Goal: Task Accomplishment & Management: Use online tool/utility

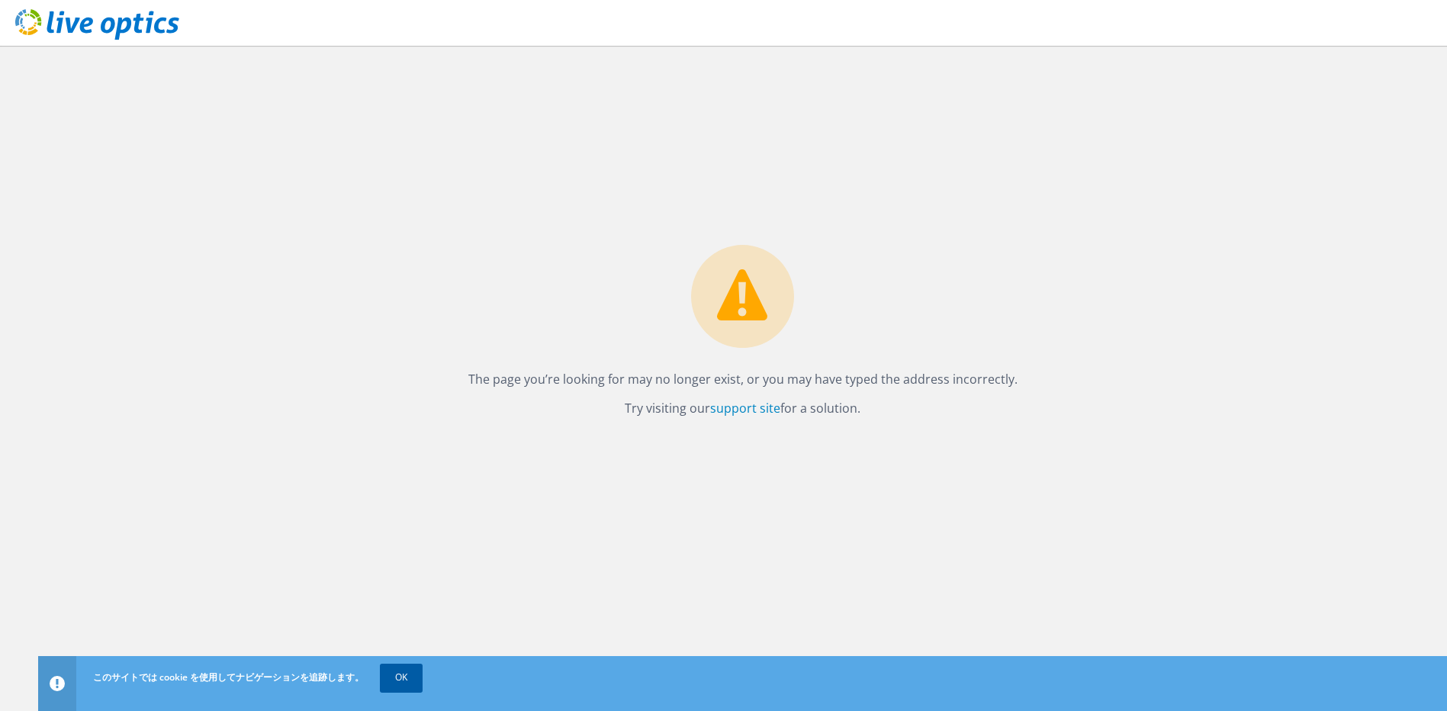
click at [394, 681] on link "OK" at bounding box center [401, 677] width 43 height 27
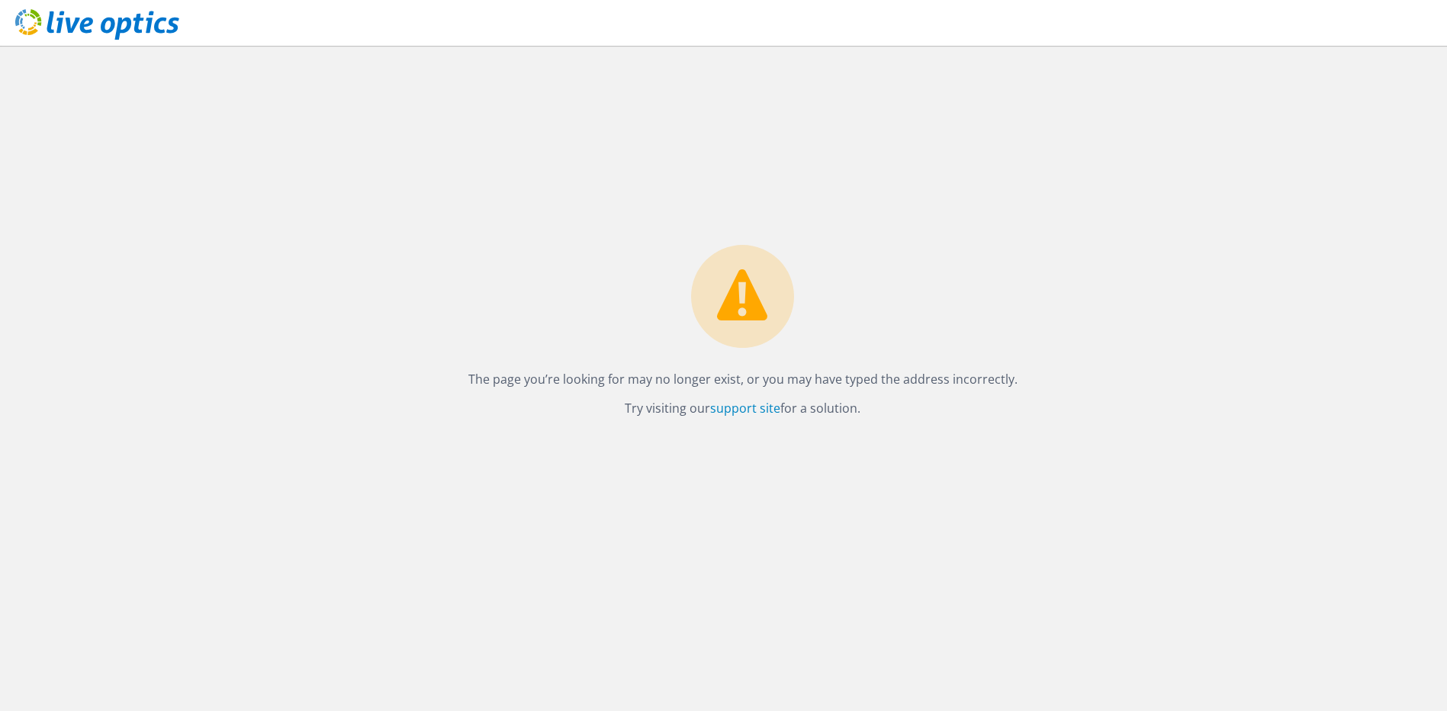
click at [355, 224] on div "The page you’re looking for may no longer exist, or you may have typed the addr…" at bounding box center [742, 378] width 1409 height 665
click at [777, 571] on div "The page you’re looking for may no longer exist, or you may have typed the addr…" at bounding box center [742, 378] width 1409 height 665
drag, startPoint x: 552, startPoint y: 658, endPoint x: 507, endPoint y: 673, distance: 48.3
click at [550, 658] on div "The page you’re looking for may no longer exist, or you may have typed the addr…" at bounding box center [742, 378] width 1409 height 665
